Goal: Information Seeking & Learning: Learn about a topic

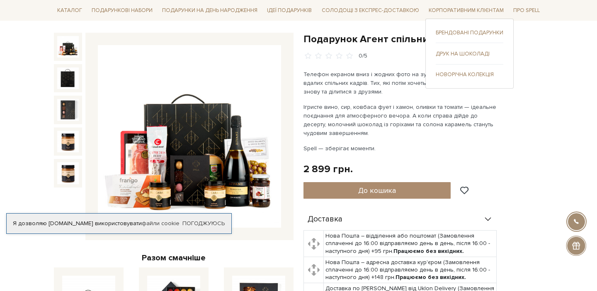
scroll to position [67, 0]
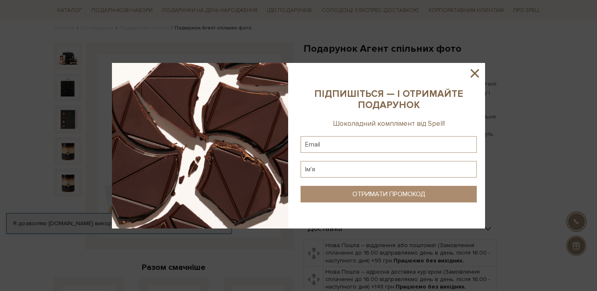
click at [471, 75] on icon at bounding box center [475, 73] width 14 height 14
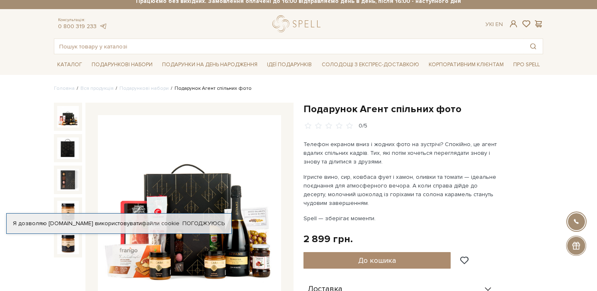
scroll to position [0, 0]
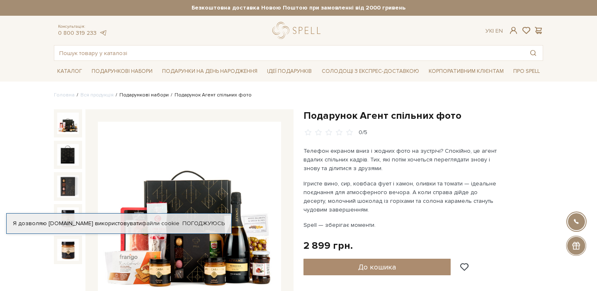
click at [138, 97] on link "Подарункові набори" at bounding box center [143, 95] width 49 height 6
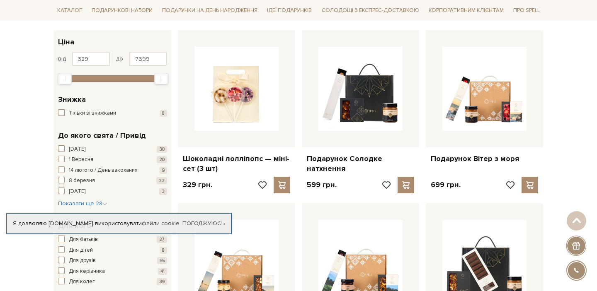
scroll to position [132, 0]
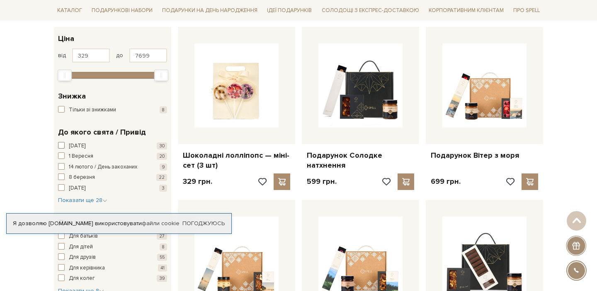
click at [74, 144] on span "[DATE]" at bounding box center [77, 146] width 17 height 8
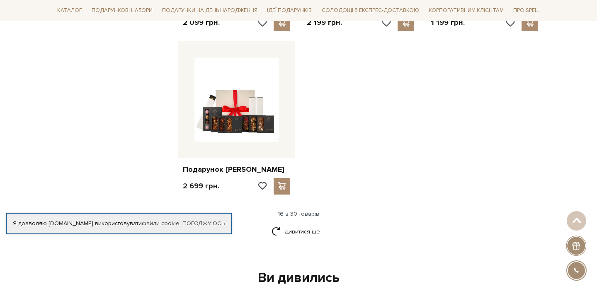
scroll to position [984, 0]
click at [290, 234] on link "Дивитися ще" at bounding box center [299, 232] width 54 height 15
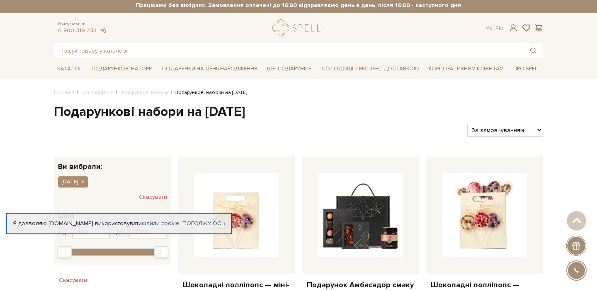
scroll to position [0, 0]
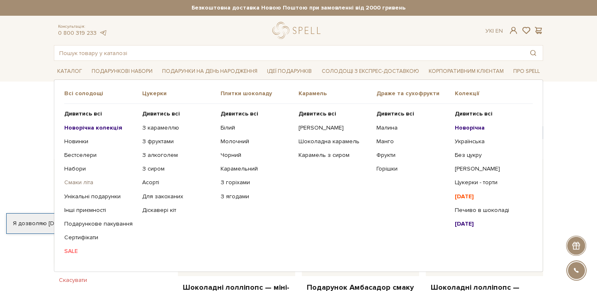
click at [83, 184] on link "Смаки літа" at bounding box center [100, 182] width 72 height 7
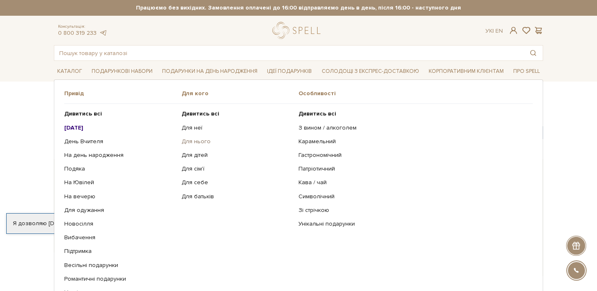
click at [198, 142] on link "Для нього" at bounding box center [237, 141] width 111 height 7
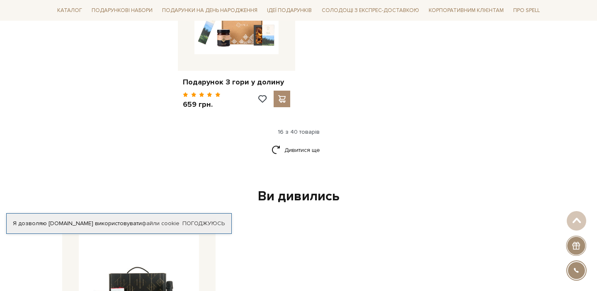
scroll to position [1078, 0]
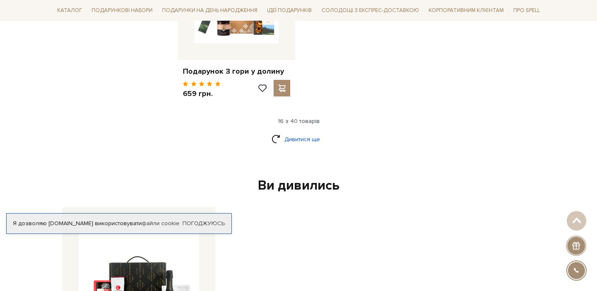
click at [290, 132] on link "Дивитися ще" at bounding box center [299, 139] width 54 height 15
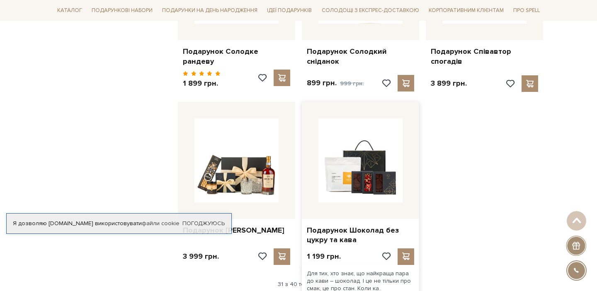
scroll to position [1797, 0]
